Goal: Use online tool/utility: Utilize a website feature to perform a specific function

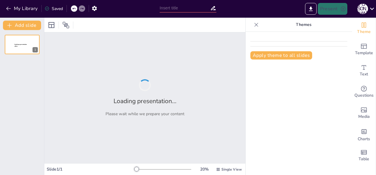
type input "Технологические Возможности ООО 'НПФ Механотроника РА': От Печатных Плат до Эле…"
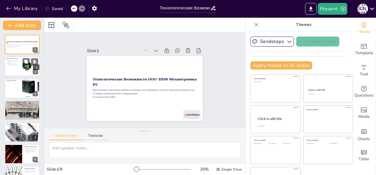
click at [17, 69] on div at bounding box center [21, 67] width 35 height 20
type textarea "Процесс монтажа печатных плат включает в себя использование современных техноло…"
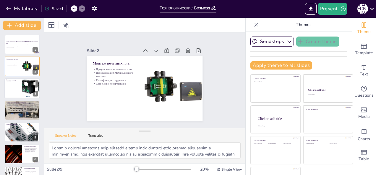
click at [13, 85] on div at bounding box center [21, 89] width 35 height 20
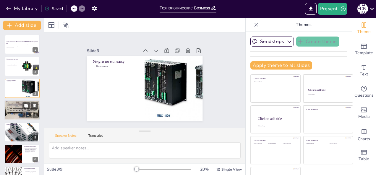
click at [17, 105] on p "Компания ООО«НПФ«Механотроника РА» осуществляет сборку электрощитового оборудов…" at bounding box center [22, 105] width 32 height 4
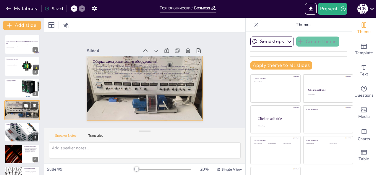
scroll to position [8, 0]
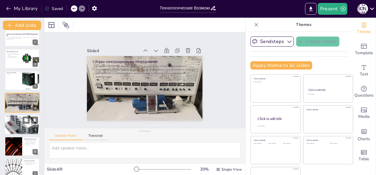
click at [18, 131] on div at bounding box center [21, 125] width 35 height 44
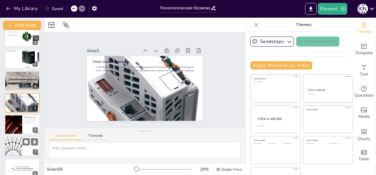
click at [19, 153] on div at bounding box center [13, 147] width 35 height 20
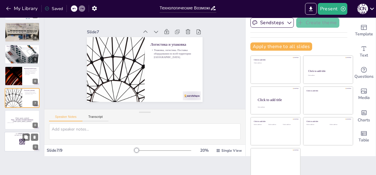
scroll to position [19, 0]
click at [24, 148] on div at bounding box center [21, 142] width 35 height 20
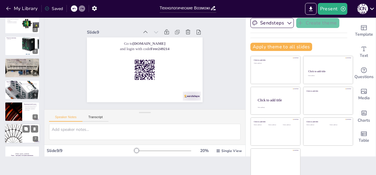
click at [18, 138] on div at bounding box center [13, 134] width 35 height 20
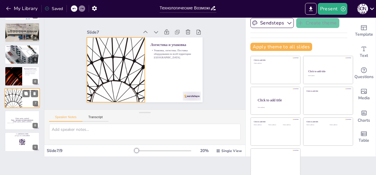
click at [17, 103] on div at bounding box center [13, 99] width 35 height 20
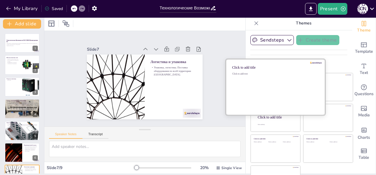
scroll to position [0, 0]
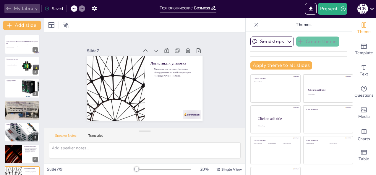
click at [6, 6] on icon "button" at bounding box center [9, 9] width 6 height 6
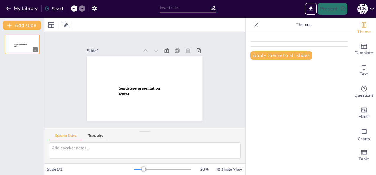
type input "Технологические Возможности ООО 'НПФ Механотроника РА': От Печатных Плат до Эле…"
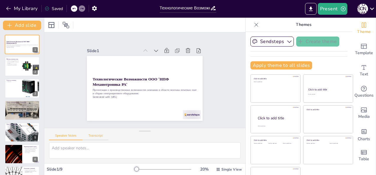
click at [89, 137] on button "Transcript" at bounding box center [95, 137] width 26 height 6
click at [73, 137] on button "Speaker Notes" at bounding box center [65, 137] width 33 height 6
